Goal: Information Seeking & Learning: Learn about a topic

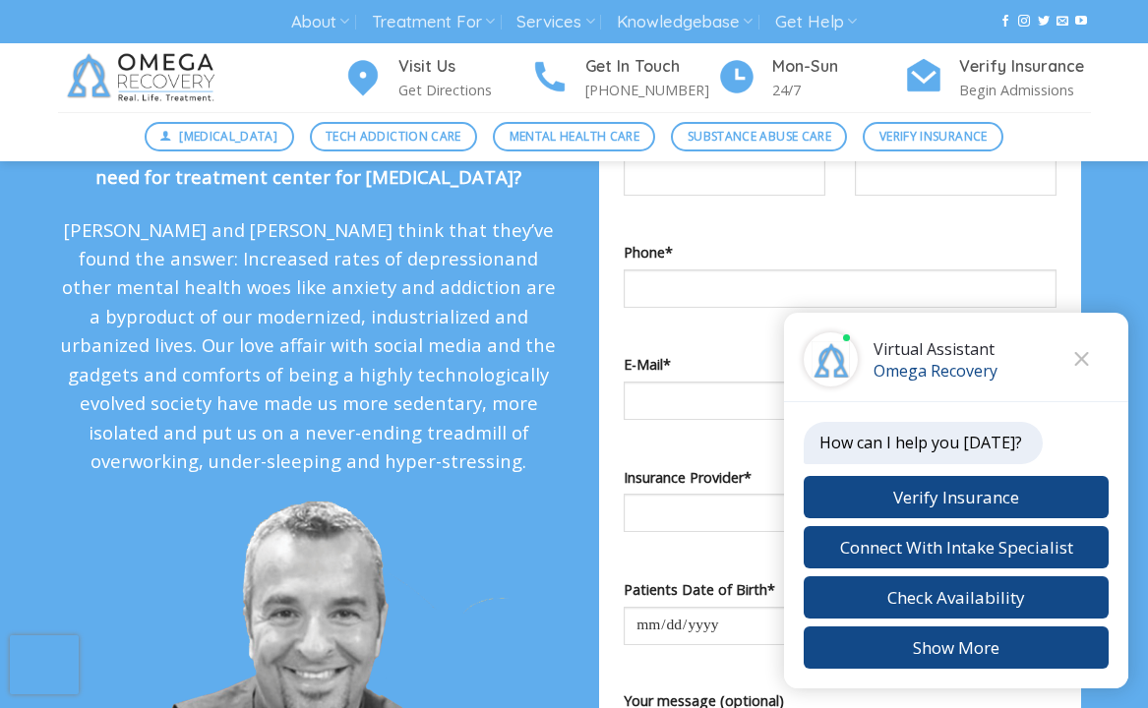
drag, startPoint x: 374, startPoint y: 336, endPoint x: 550, endPoint y: 448, distance: 208.2
click at [474, 437] on div "Why the sudden rise in mental health disorders and the need for treatment cente…" at bounding box center [309, 523] width 502 height 779
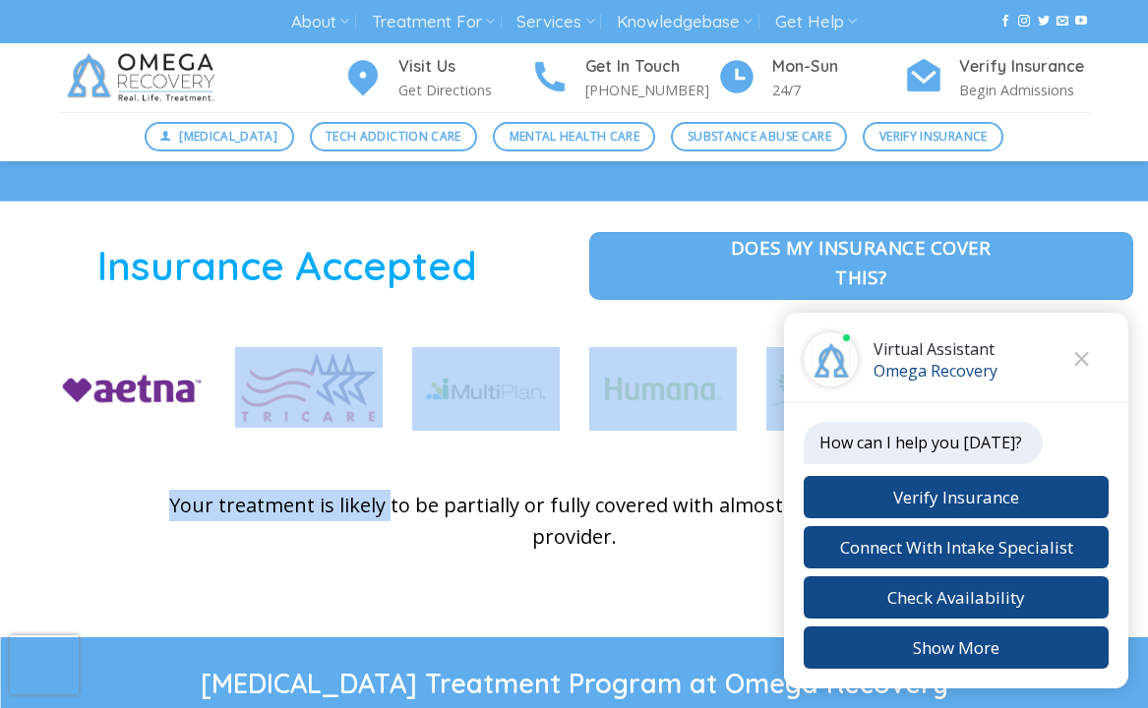
drag, startPoint x: 404, startPoint y: 520, endPoint x: 533, endPoint y: 490, distance: 132.4
click at [445, 528] on div "Insurance Accepted Does my Insurance cover this? Your treatment is likely to be…" at bounding box center [574, 420] width 1148 height 376
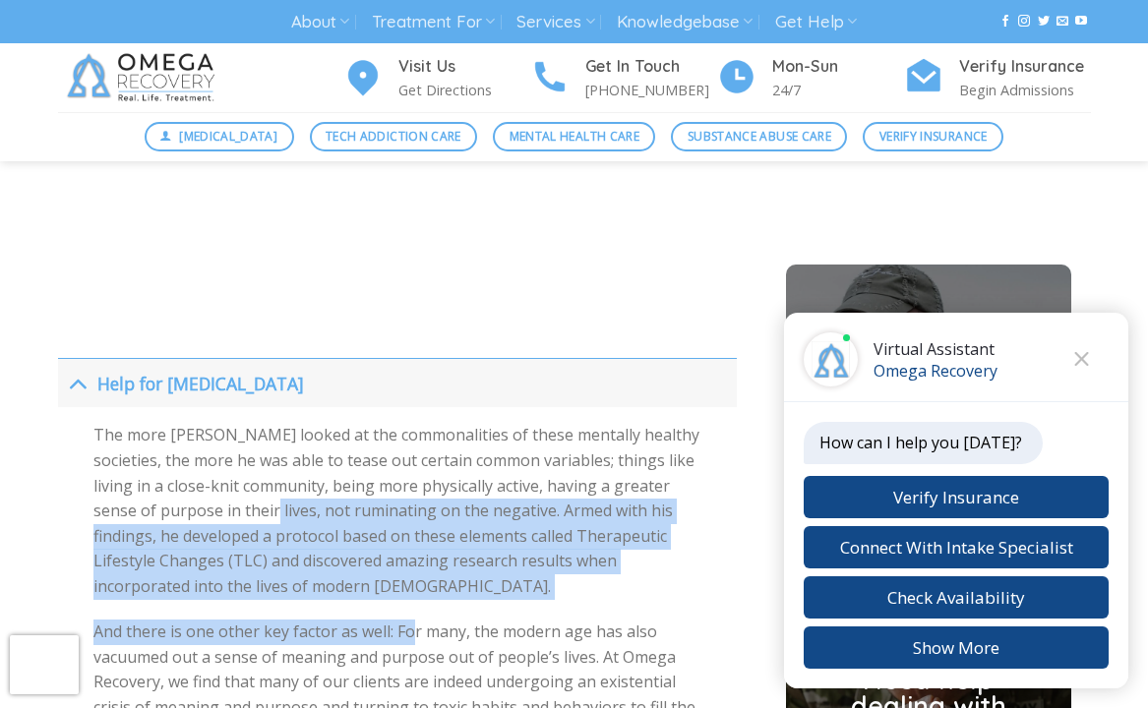
drag, startPoint x: 331, startPoint y: 521, endPoint x: 472, endPoint y: 574, distance: 151.3
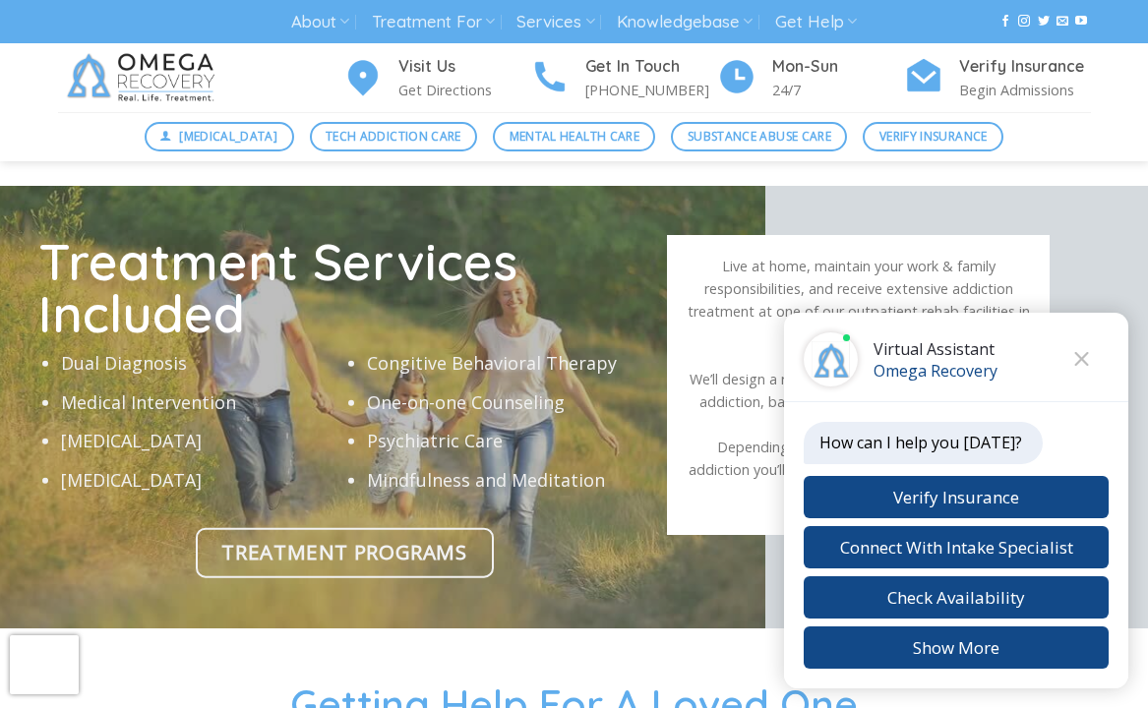
scroll to position [6974, 0]
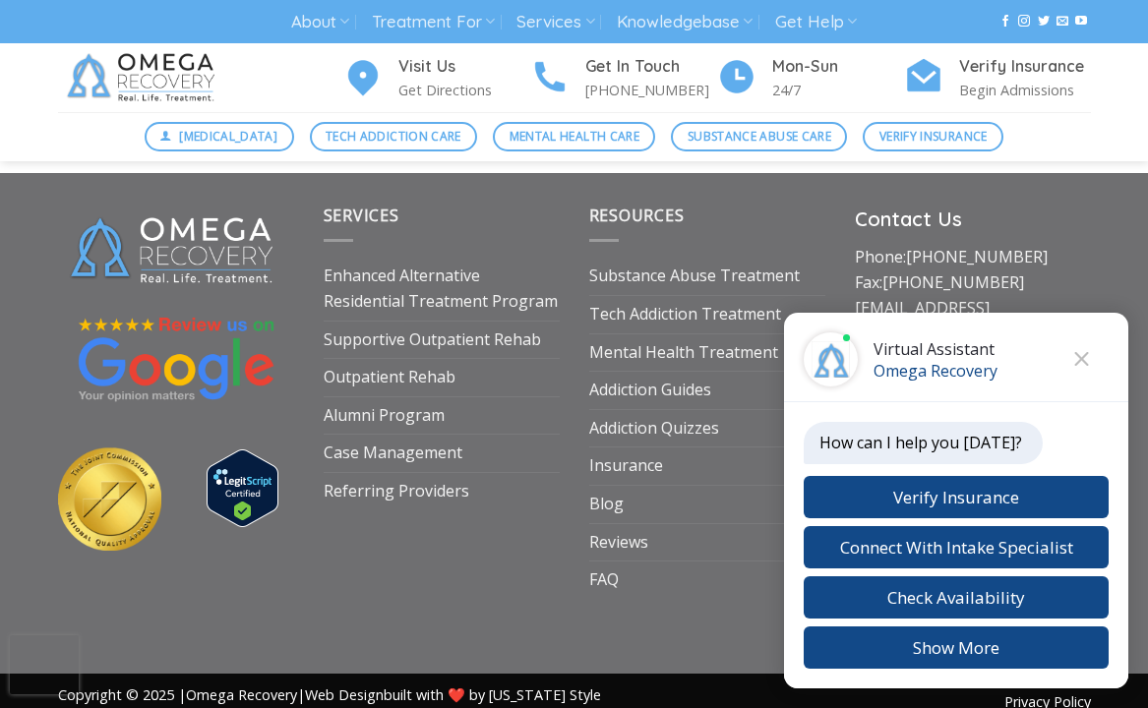
click at [611, 575] on div "Services Enhanced Alternative Residential Treatment Program Supportive Outpatie…" at bounding box center [574, 438] width 1062 height 469
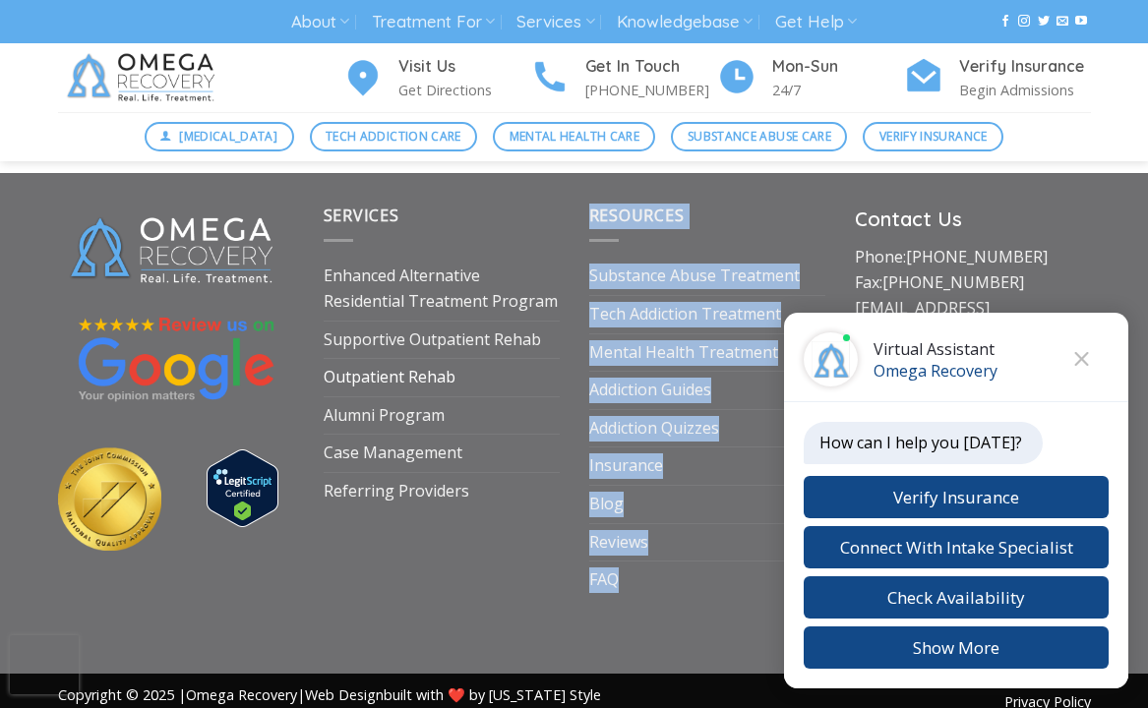
click at [391, 359] on link "Outpatient Rehab" at bounding box center [390, 377] width 132 height 37
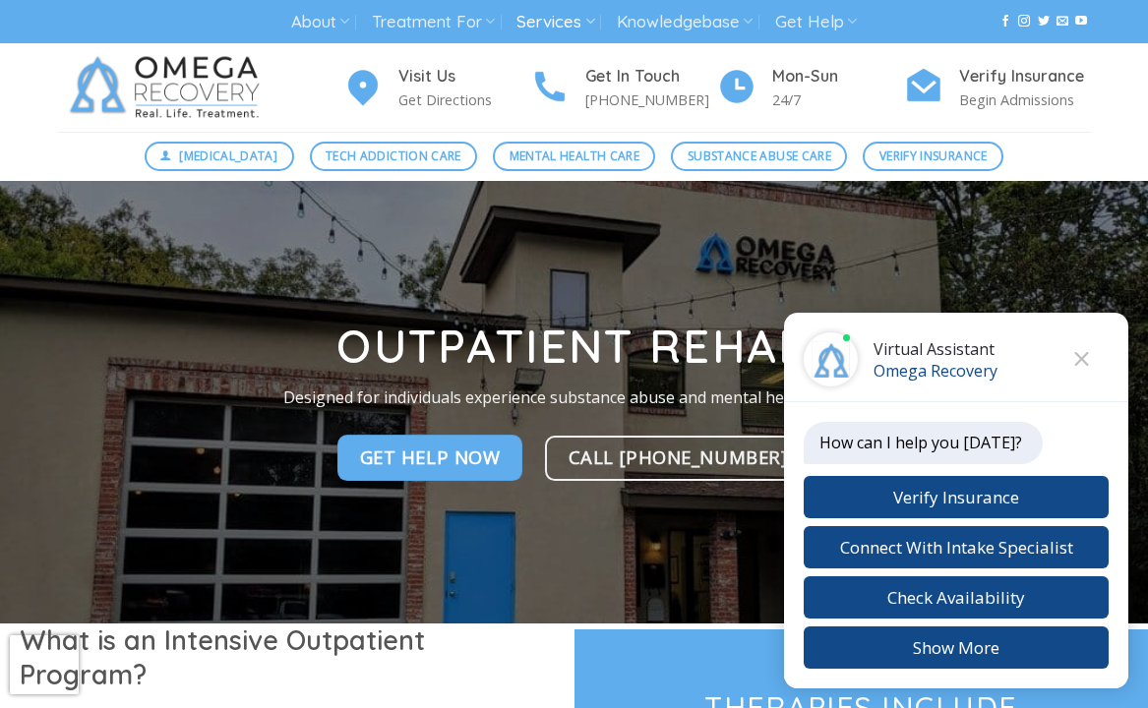
drag, startPoint x: 331, startPoint y: 291, endPoint x: 505, endPoint y: 307, distance: 174.8
click at [398, 310] on div at bounding box center [574, 402] width 1062 height 443
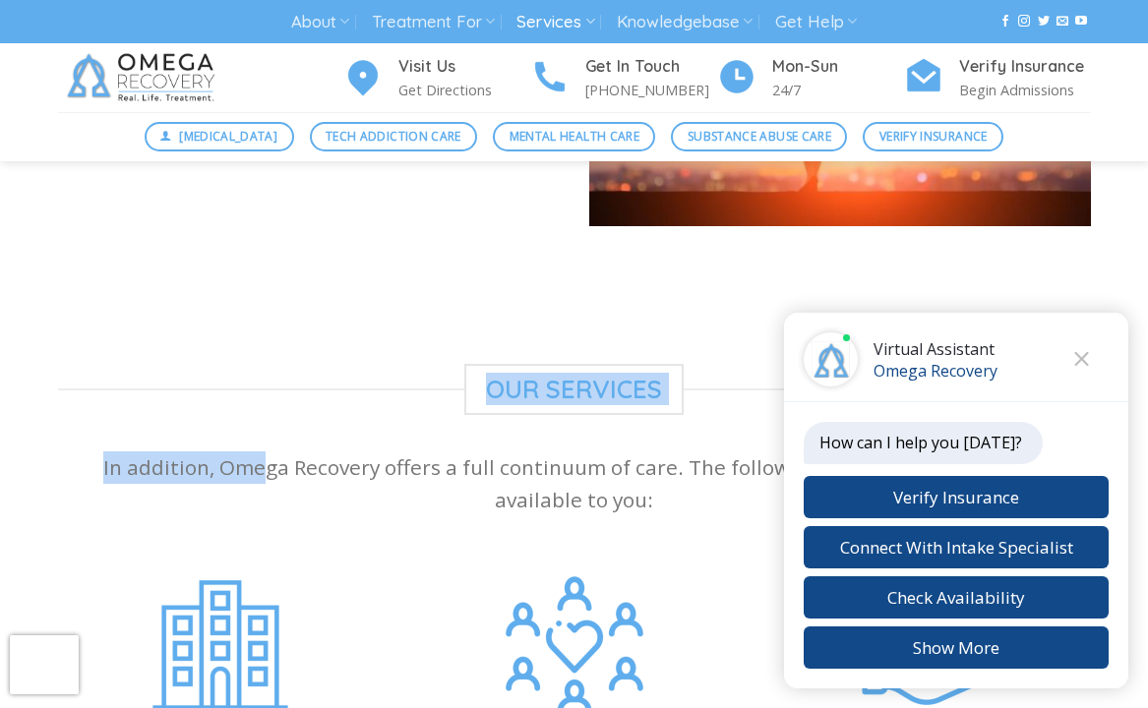
drag, startPoint x: 225, startPoint y: 417, endPoint x: 351, endPoint y: 449, distance: 129.8
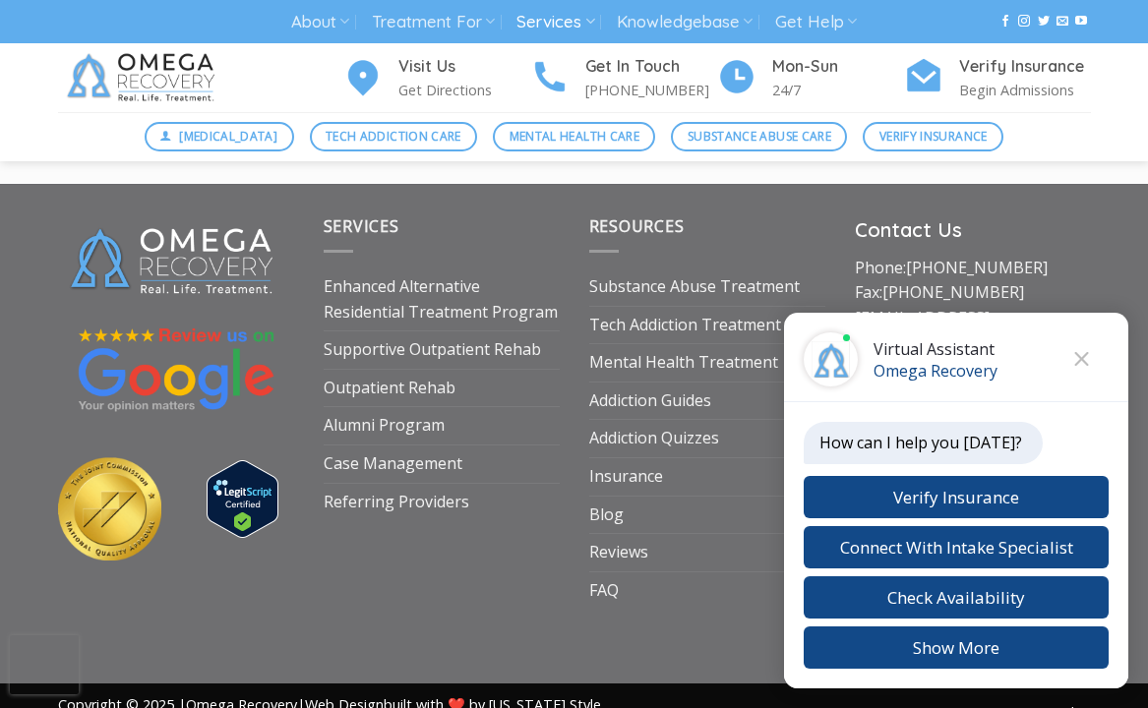
scroll to position [3454, 0]
